Goal: Find specific page/section: Find specific page/section

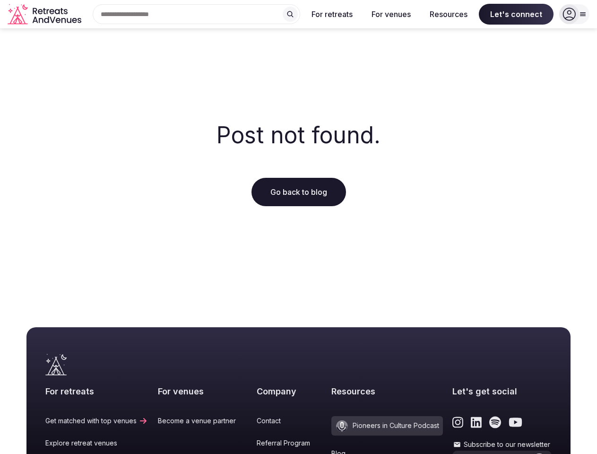
click at [298, 227] on div "Post not found. Go back to blog" at bounding box center [298, 164] width 597 height 272
click at [197, 14] on div "Search Popular Destinations [GEOGRAPHIC_DATA], [GEOGRAPHIC_DATA] [GEOGRAPHIC_DA…" at bounding box center [192, 14] width 215 height 20
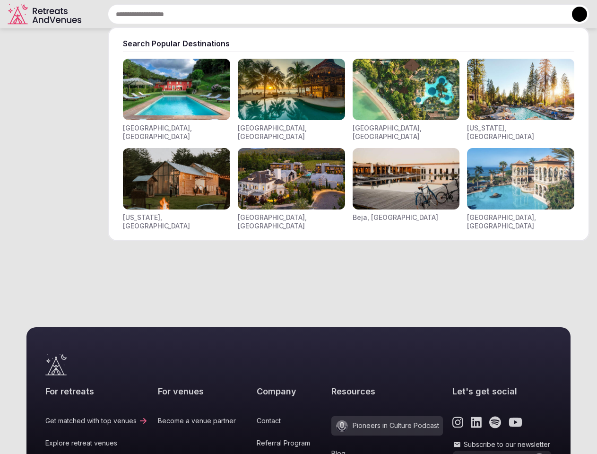
click at [290, 14] on input "text" at bounding box center [349, 14] width 482 height 20
click at [332, 14] on input "text" at bounding box center [349, 14] width 482 height 20
click at [391, 14] on input "text" at bounding box center [349, 14] width 482 height 20
click at [449, 14] on input "text" at bounding box center [349, 14] width 482 height 20
click at [516, 14] on input "text" at bounding box center [349, 14] width 482 height 20
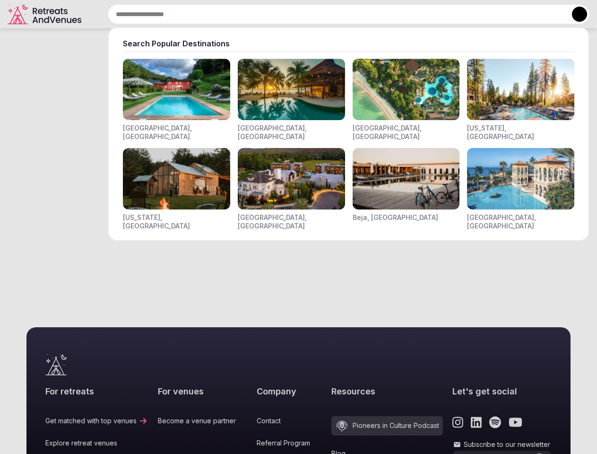
click at [574, 14] on button at bounding box center [579, 14] width 15 height 15
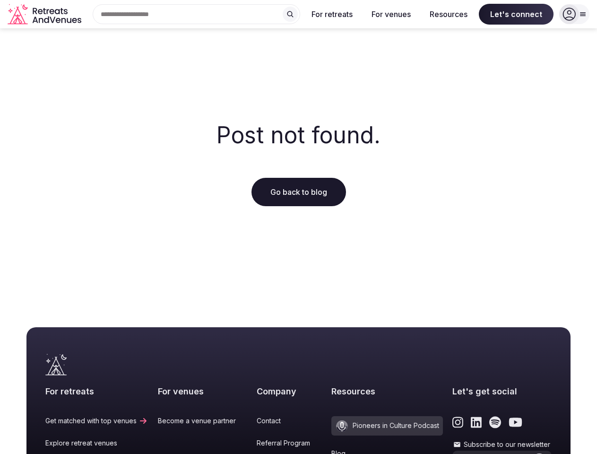
click at [536, 453] on icon "submit" at bounding box center [540, 463] width 8 height 6
